Goal: Navigation & Orientation: Find specific page/section

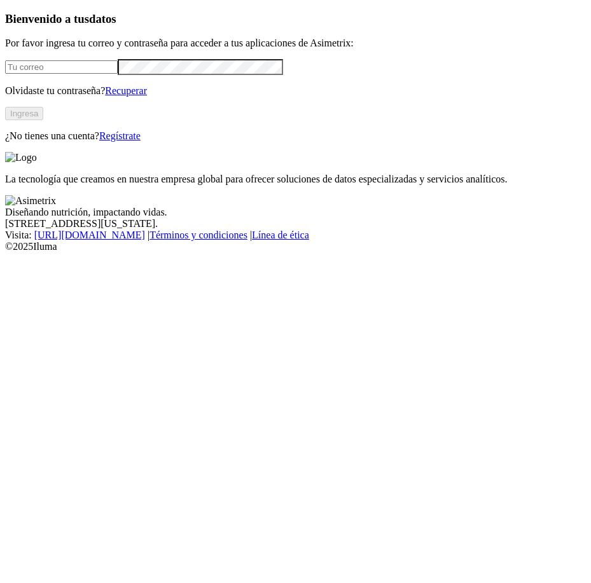
type input "[EMAIL_ADDRESS][DOMAIN_NAME]"
click at [43, 120] on button "Ingresa" at bounding box center [24, 113] width 38 height 13
